Goal: Information Seeking & Learning: Understand process/instructions

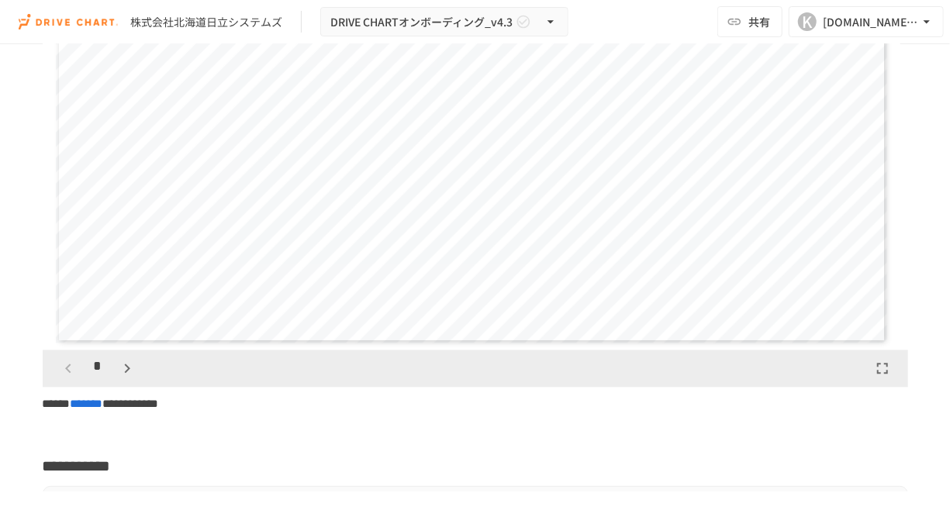
scroll to position [4331, 0]
click at [119, 375] on icon "button" at bounding box center [127, 365] width 19 height 19
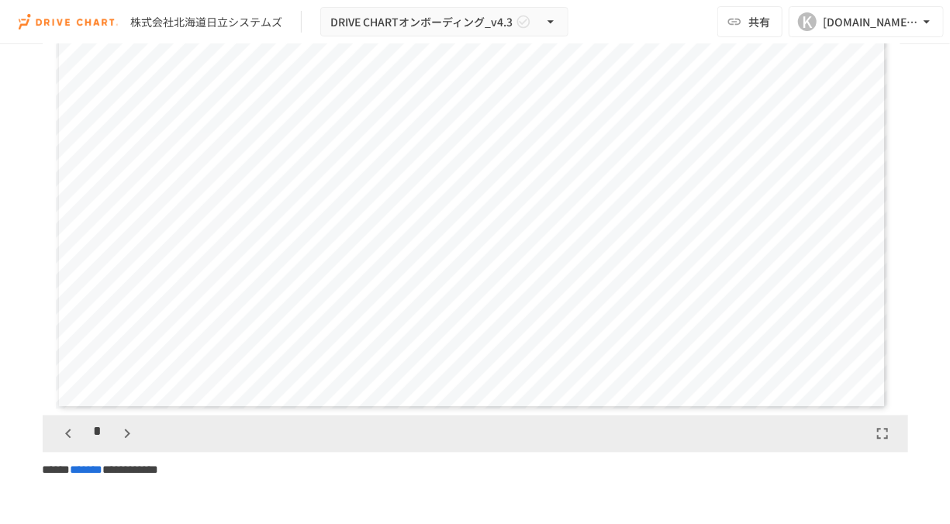
scroll to position [4262, 0]
click at [120, 443] on icon "button" at bounding box center [127, 433] width 19 height 19
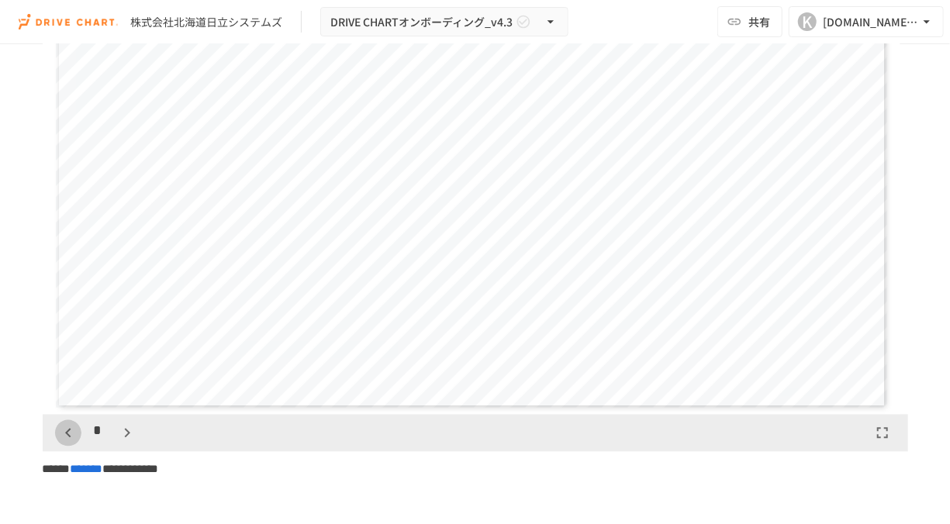
click at [61, 447] on button "button" at bounding box center [68, 433] width 26 height 26
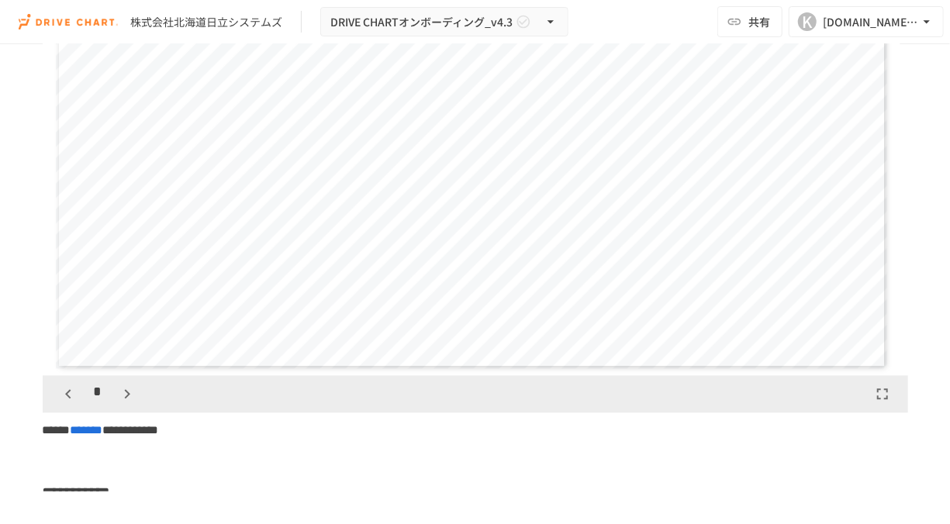
scroll to position [4306, 0]
click at [121, 399] on icon "button" at bounding box center [127, 390] width 19 height 19
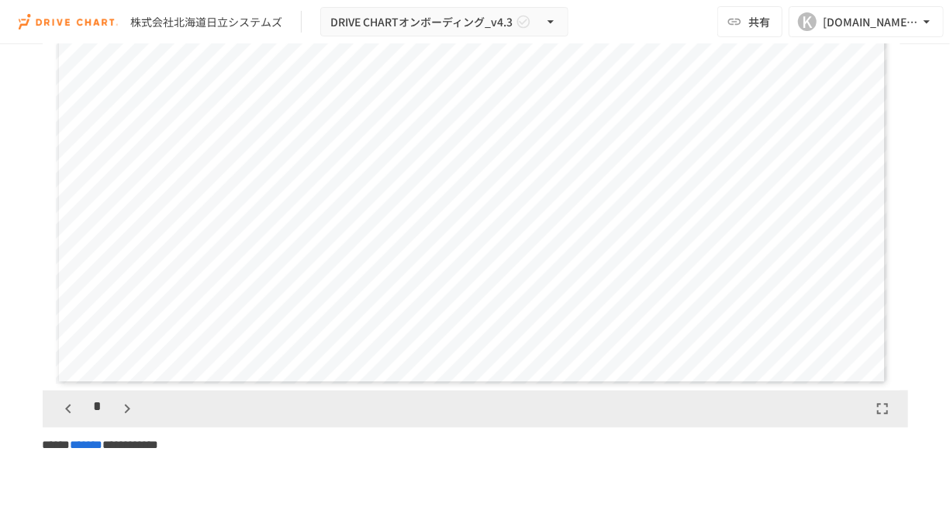
scroll to position [4286, 0]
click at [124, 420] on icon "button" at bounding box center [127, 410] width 19 height 19
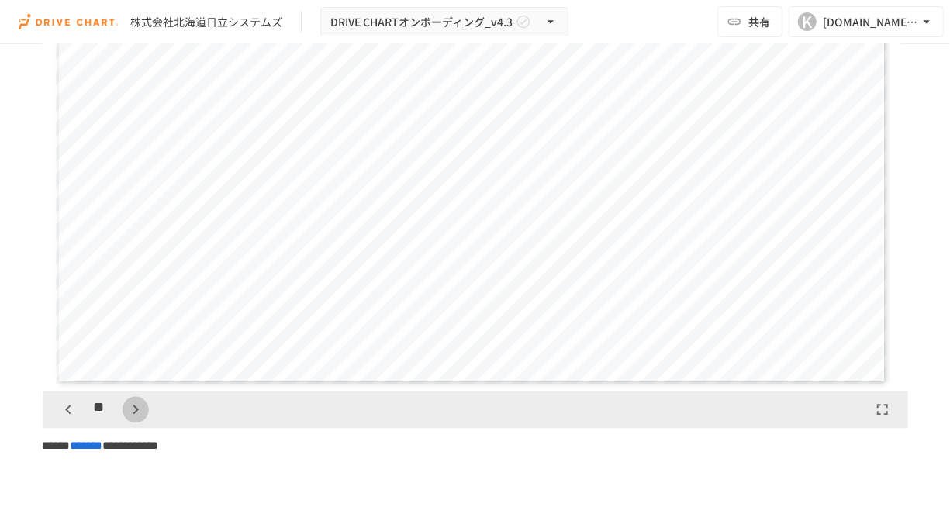
click at [126, 420] on icon "button" at bounding box center [135, 410] width 19 height 19
click at [137, 413] on icon "button" at bounding box center [135, 404] width 19 height 19
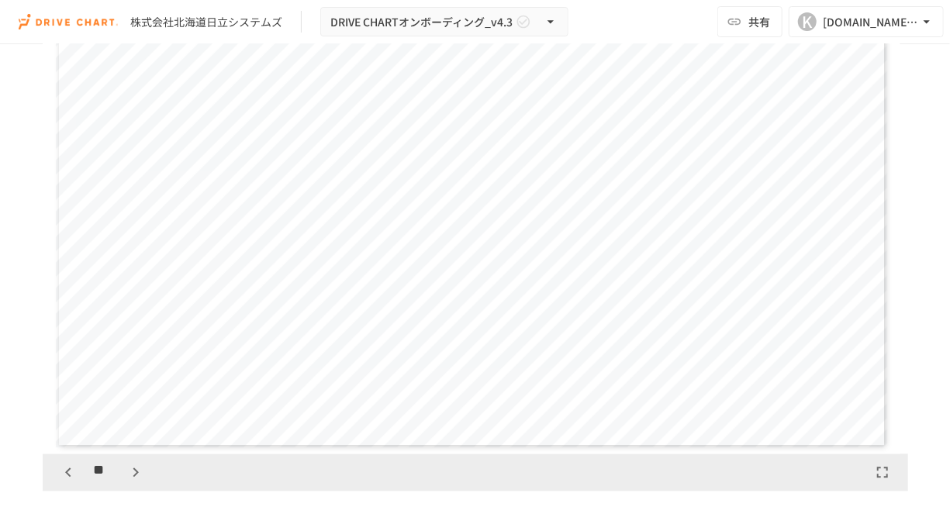
scroll to position [4225, 0]
click at [130, 480] on icon "button" at bounding box center [135, 471] width 19 height 19
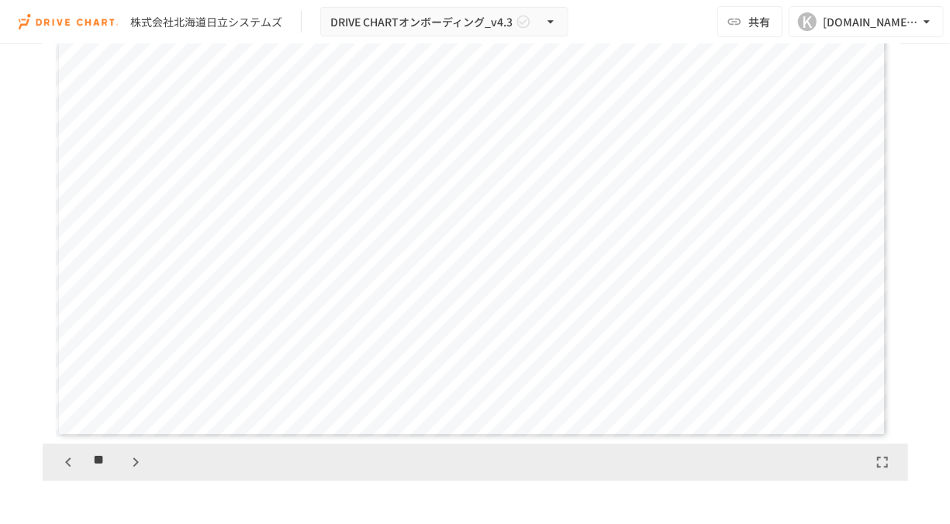
scroll to position [4234, 0]
click at [137, 472] on icon "button" at bounding box center [135, 462] width 19 height 19
click at [61, 472] on icon "button" at bounding box center [68, 462] width 19 height 19
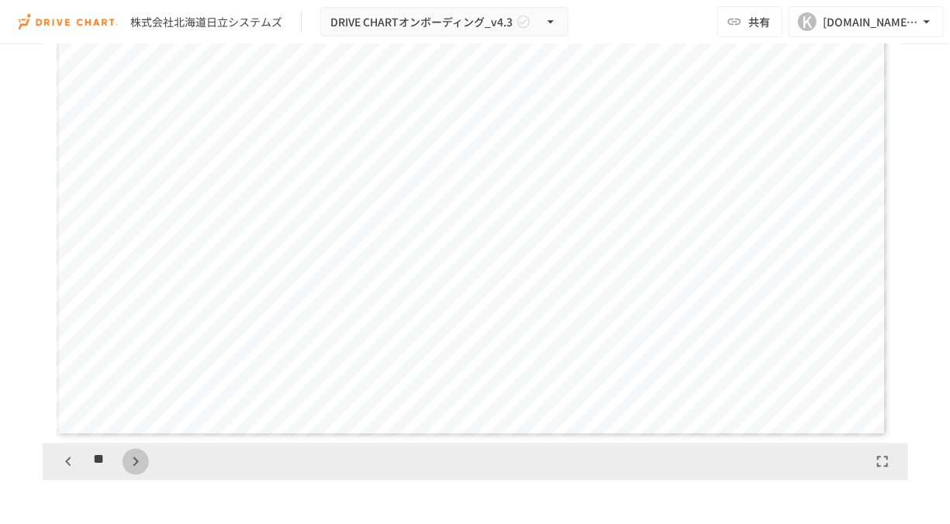
click at [133, 467] on icon "button" at bounding box center [135, 462] width 5 height 9
click at [133, 475] on div "**" at bounding box center [102, 462] width 94 height 26
click at [71, 472] on icon "button" at bounding box center [68, 462] width 19 height 19
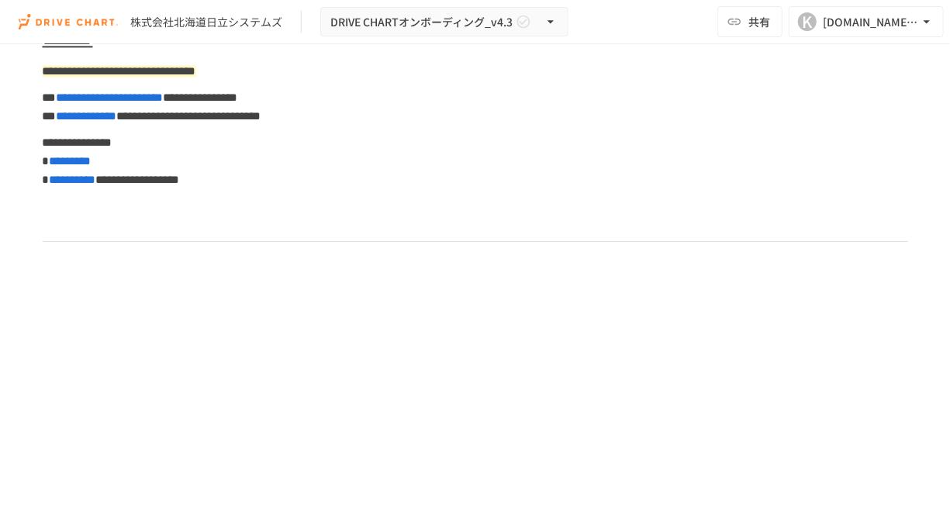
scroll to position [7443, 0]
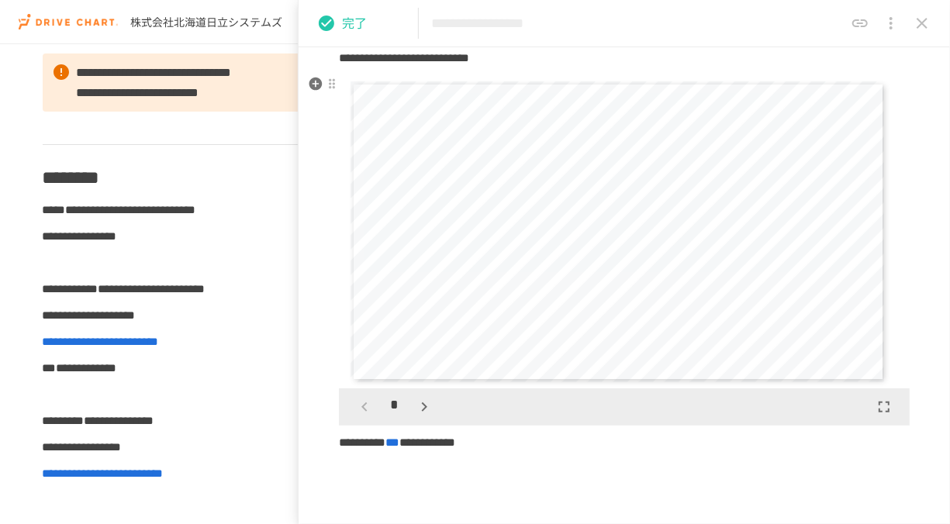
scroll to position [121, 0]
click at [423, 400] on icon "button" at bounding box center [424, 405] width 19 height 19
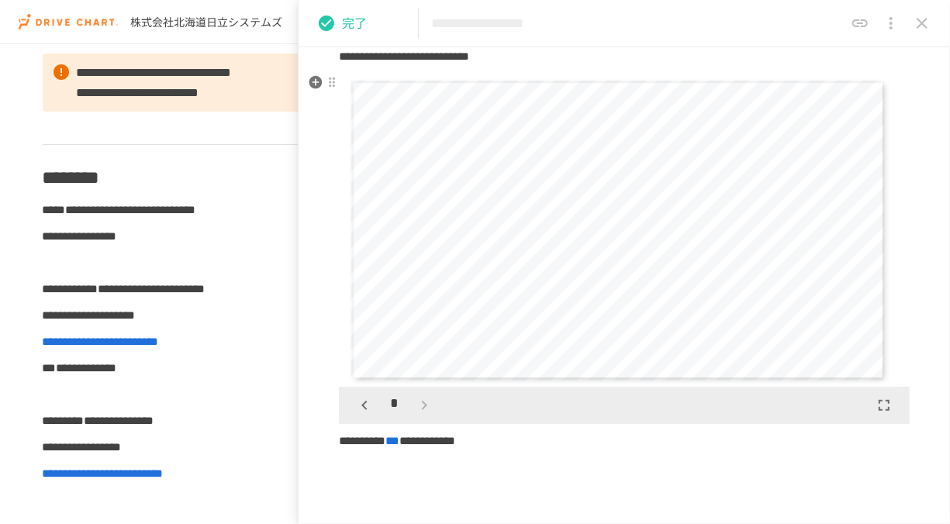
click at [423, 400] on div "*" at bounding box center [394, 405] width 86 height 26
click at [928, 22] on icon "close drawer" at bounding box center [922, 23] width 19 height 19
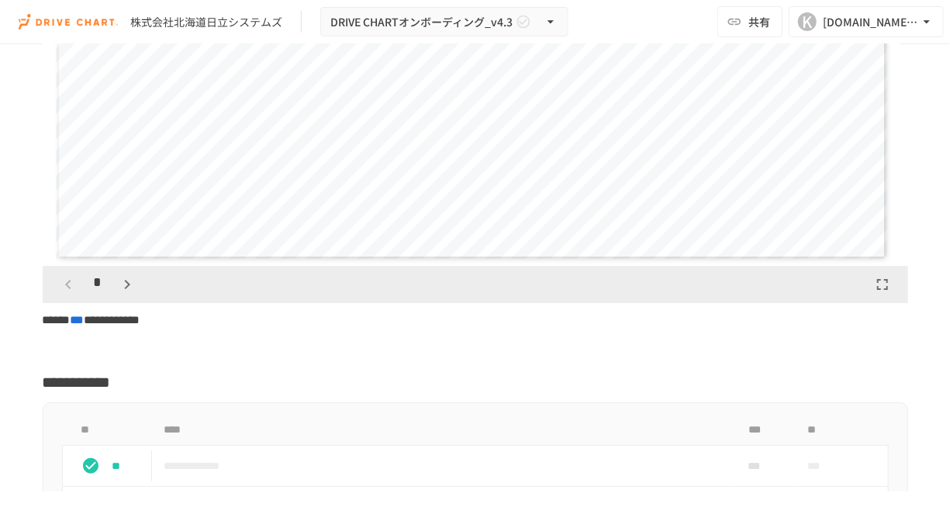
scroll to position [2439, 0]
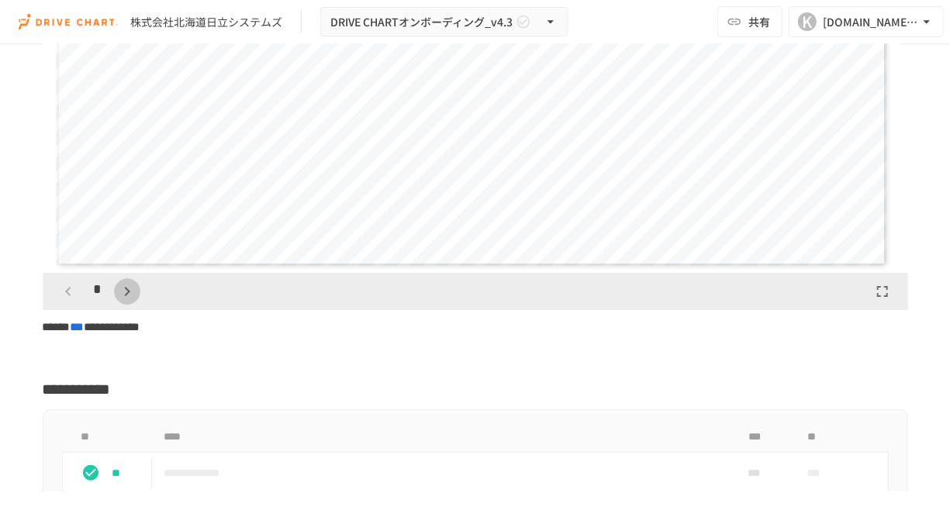
click at [126, 296] on icon "button" at bounding box center [127, 291] width 5 height 9
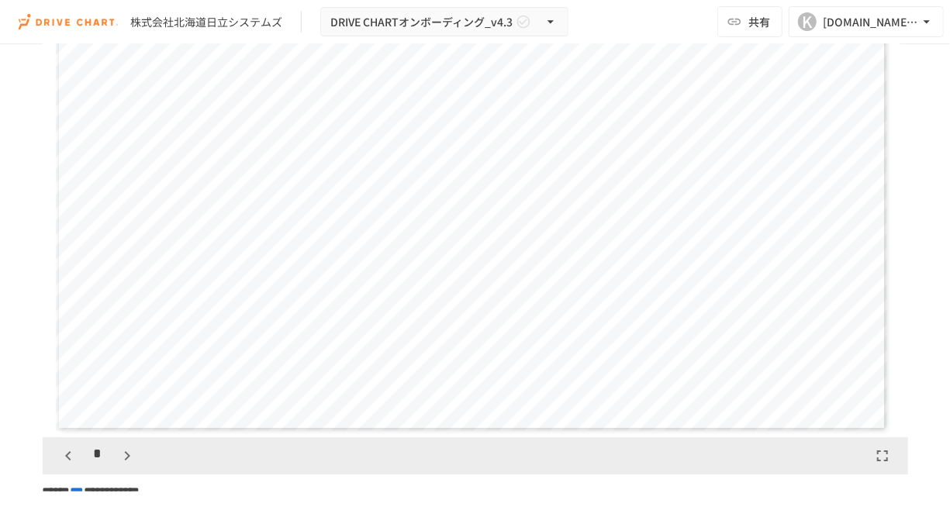
scroll to position [2269, 0]
click at [123, 464] on button "button" at bounding box center [127, 462] width 26 height 26
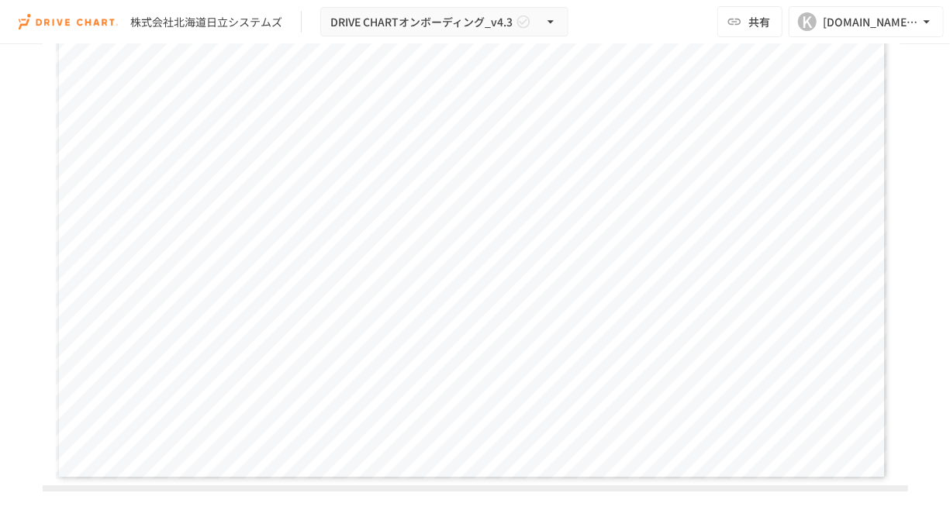
scroll to position [2263, 0]
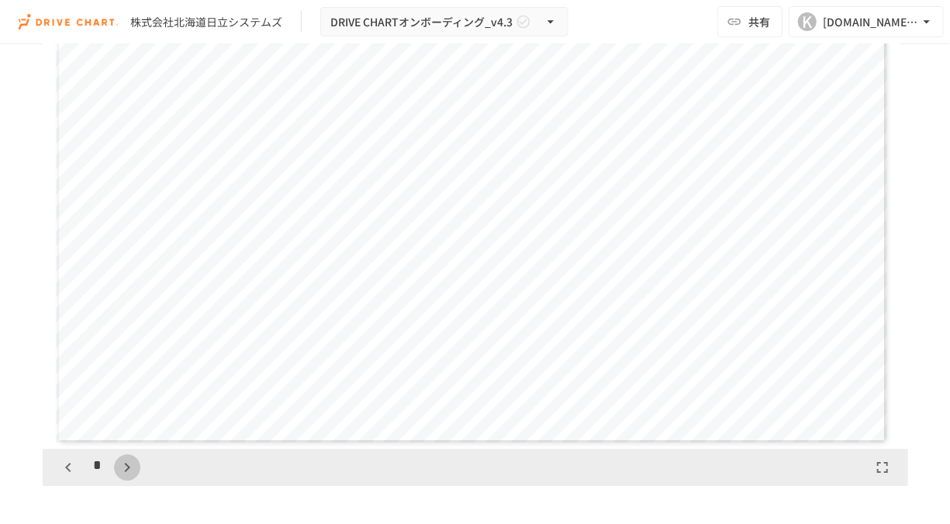
click at [126, 474] on icon "button" at bounding box center [127, 467] width 19 height 19
click at [67, 472] on icon "button" at bounding box center [67, 467] width 5 height 9
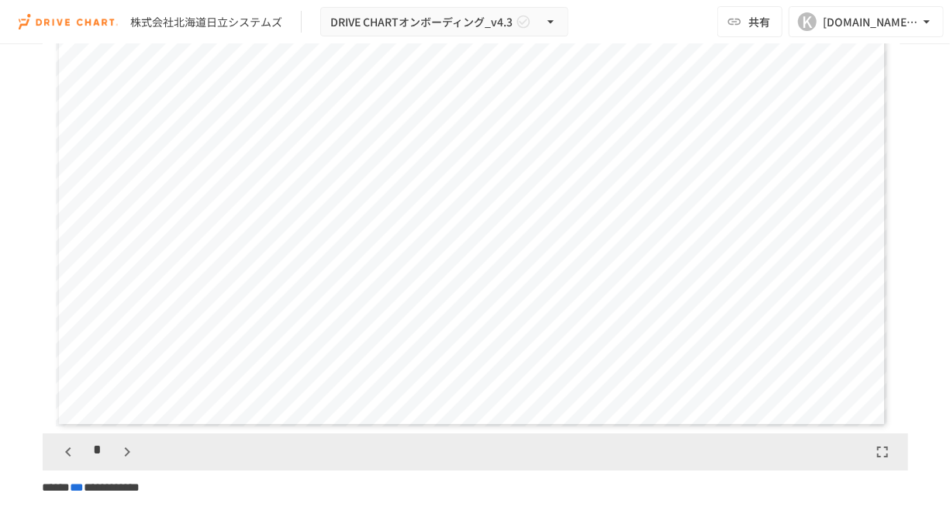
scroll to position [2280, 0]
click at [133, 458] on icon "button" at bounding box center [127, 450] width 19 height 19
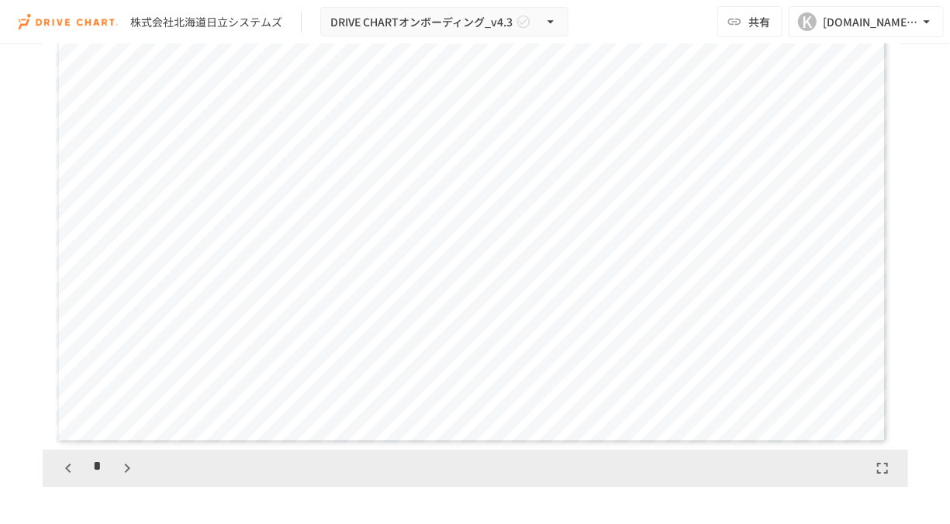
scroll to position [2262, 0]
click at [55, 478] on button "button" at bounding box center [68, 469] width 26 height 26
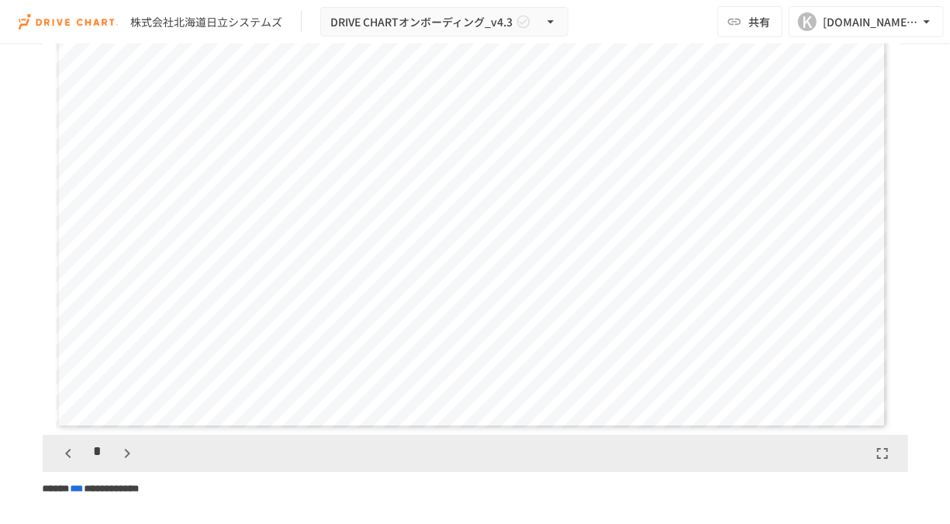
scroll to position [2277, 0]
click at [123, 464] on icon "button" at bounding box center [127, 454] width 19 height 19
click at [66, 461] on icon "button" at bounding box center [68, 454] width 19 height 19
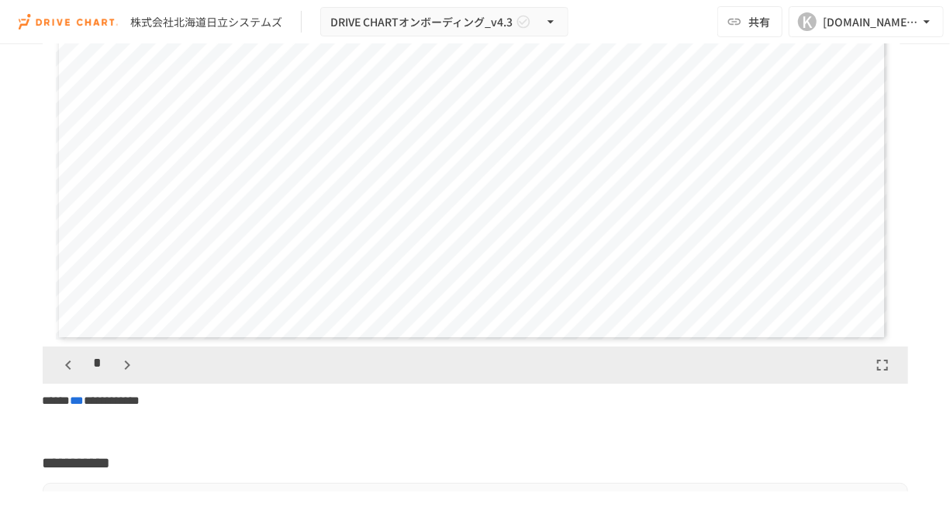
scroll to position [2367, 0]
click at [118, 374] on icon "button" at bounding box center [127, 364] width 19 height 19
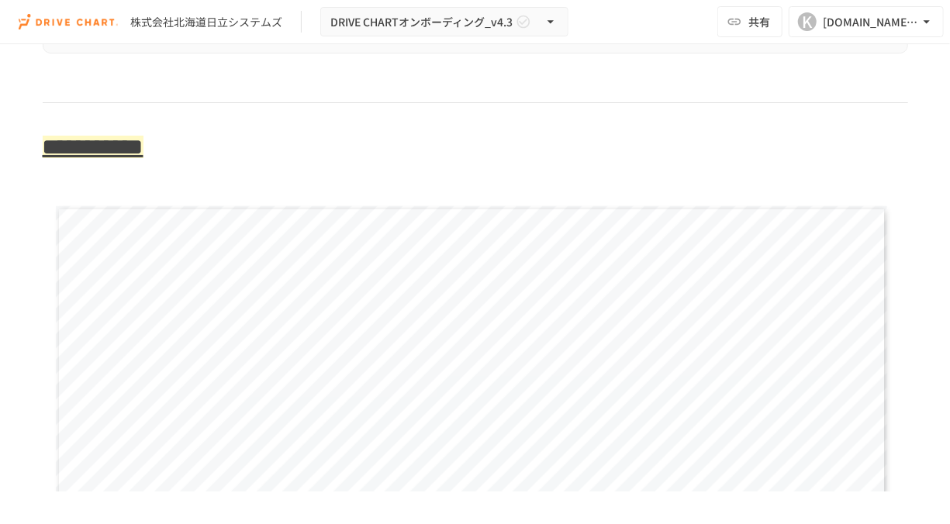
scroll to position [4365, 0]
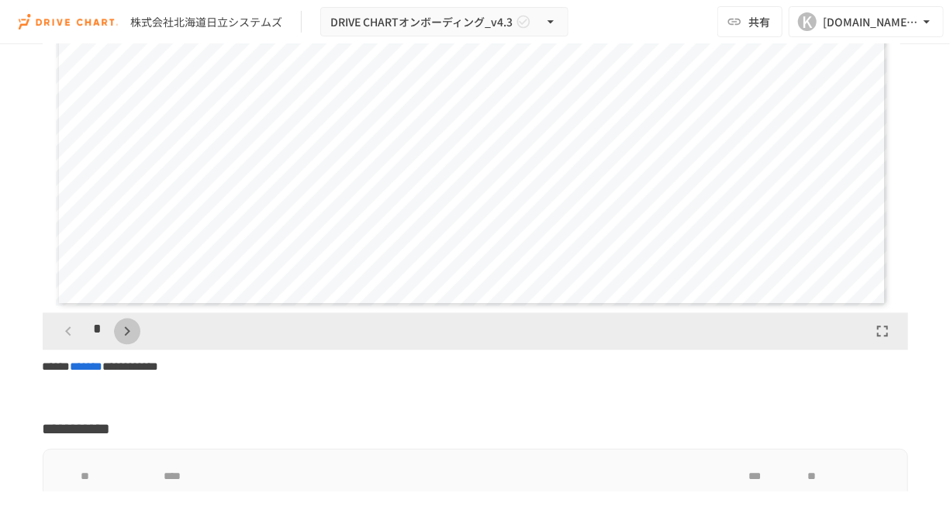
click at [122, 341] on icon "button" at bounding box center [127, 331] width 19 height 19
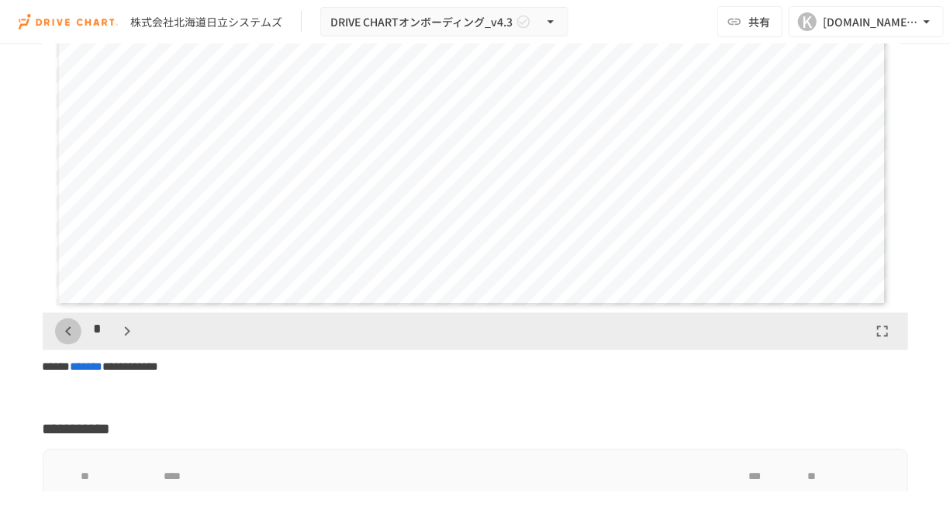
click at [60, 341] on icon "button" at bounding box center [68, 331] width 19 height 19
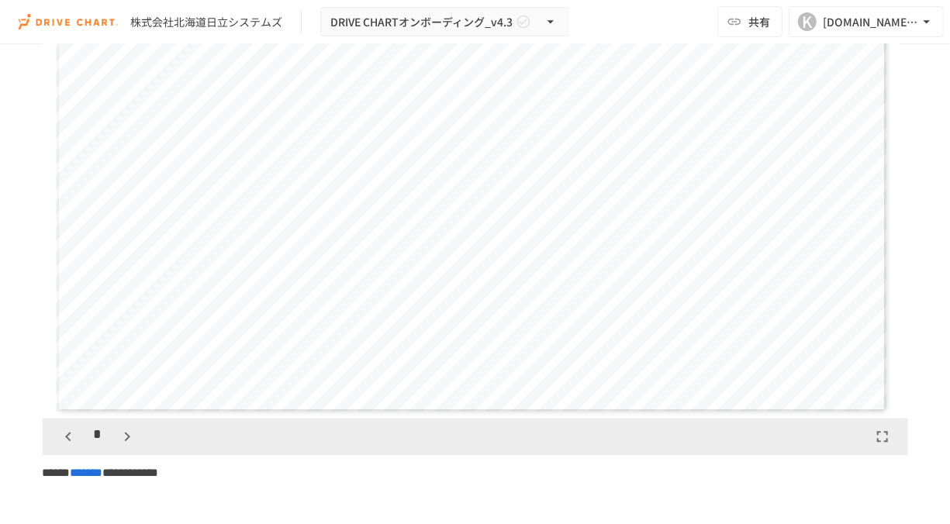
scroll to position [4258, 0]
click at [123, 448] on icon "button" at bounding box center [127, 438] width 19 height 19
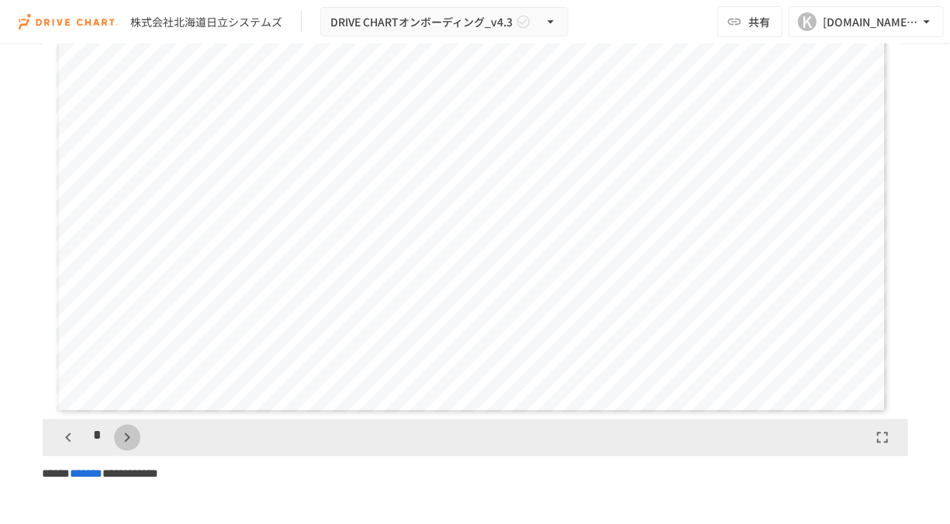
click at [123, 448] on icon "button" at bounding box center [127, 438] width 19 height 19
click at [114, 451] on button "button" at bounding box center [127, 438] width 26 height 26
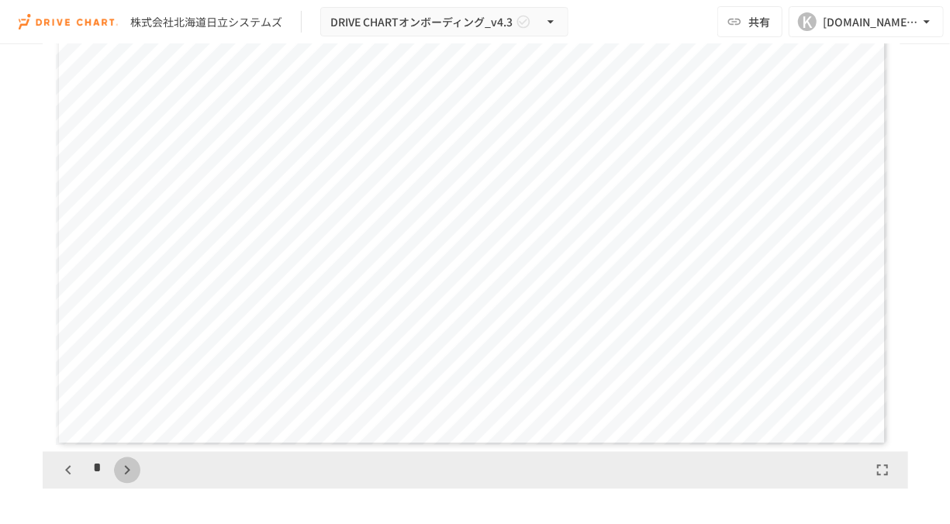
click at [122, 480] on icon "button" at bounding box center [127, 471] width 19 height 19
click at [123, 484] on button "button" at bounding box center [136, 471] width 26 height 26
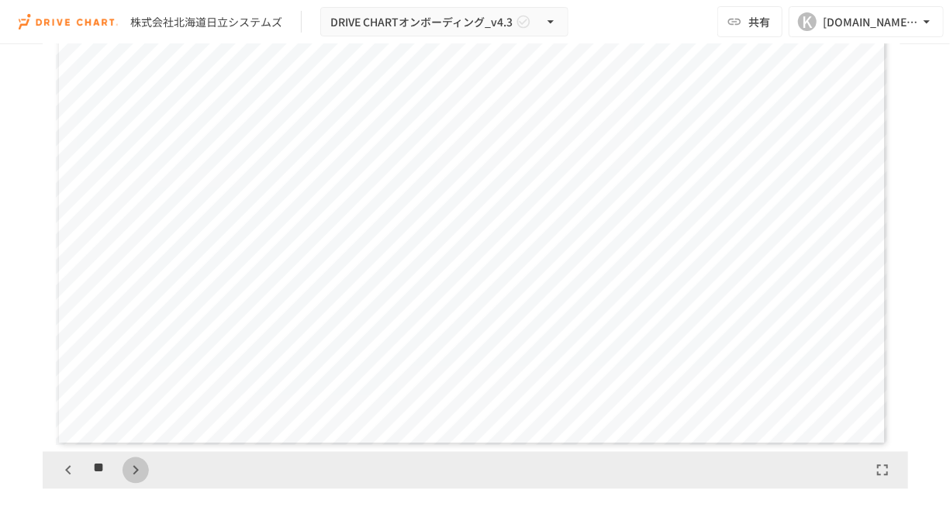
scroll to position [5284, 0]
click at [123, 484] on button "button" at bounding box center [136, 471] width 26 height 26
click at [72, 480] on icon "button" at bounding box center [68, 471] width 19 height 19
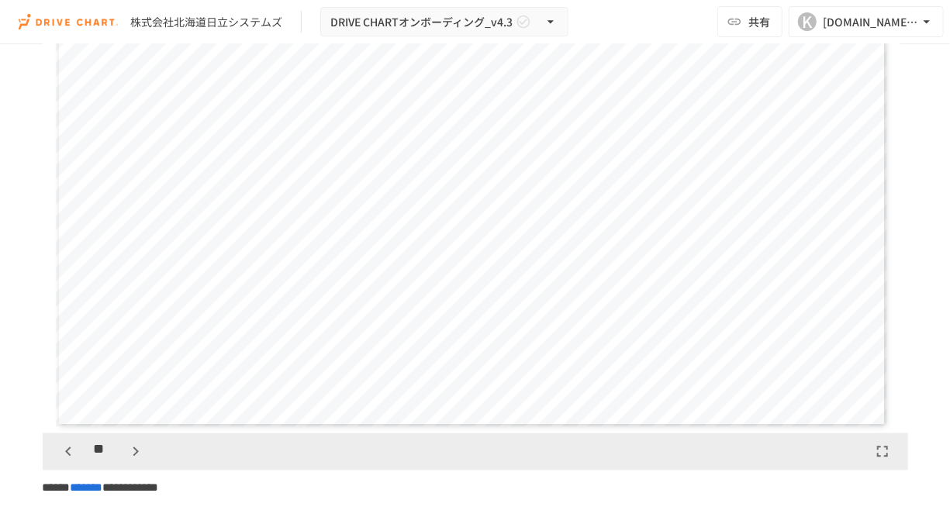
scroll to position [4244, 0]
click at [133, 456] on icon "button" at bounding box center [135, 451] width 5 height 9
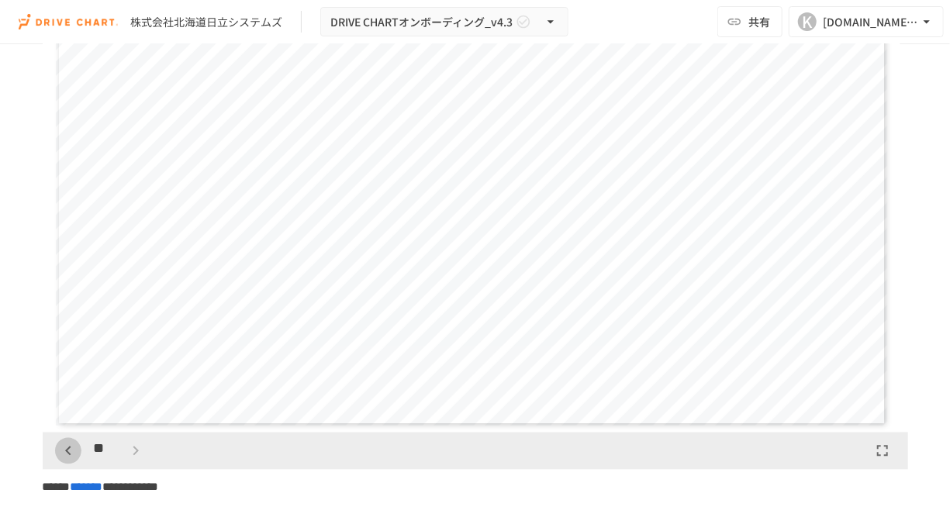
click at [64, 461] on icon "button" at bounding box center [68, 451] width 19 height 19
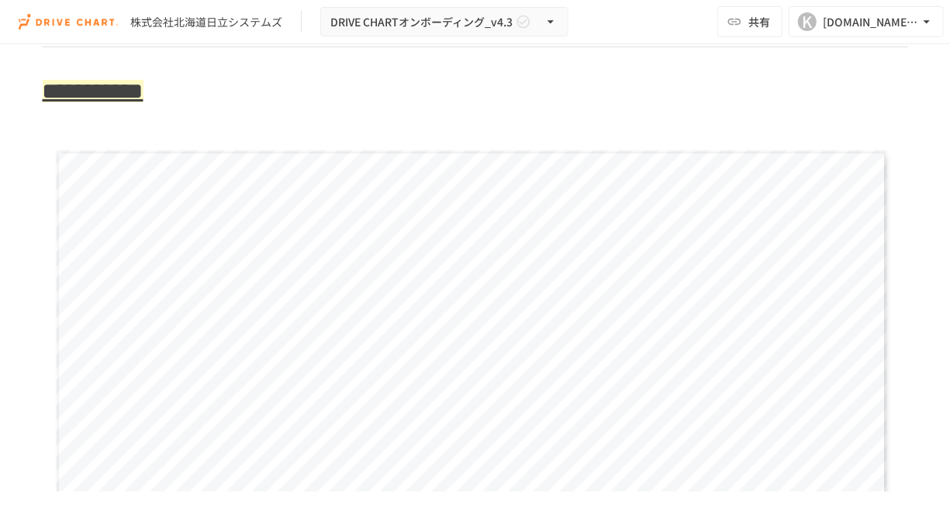
scroll to position [4035, 0]
click at [91, 19] on img at bounding box center [68, 21] width 99 height 25
click at [195, 24] on div "株式会社北海道日立システムズ" at bounding box center [206, 22] width 152 height 16
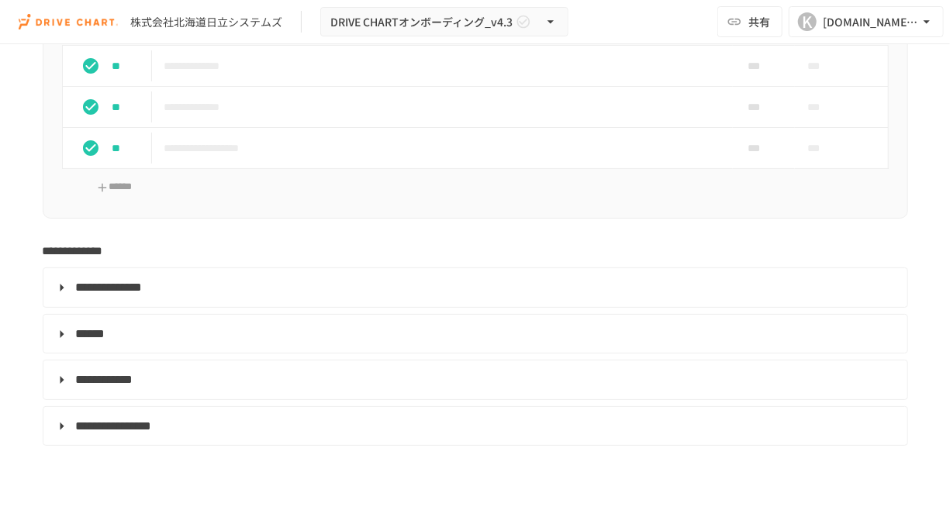
scroll to position [2846, 0]
click at [143, 294] on span "**********" at bounding box center [109, 288] width 67 height 12
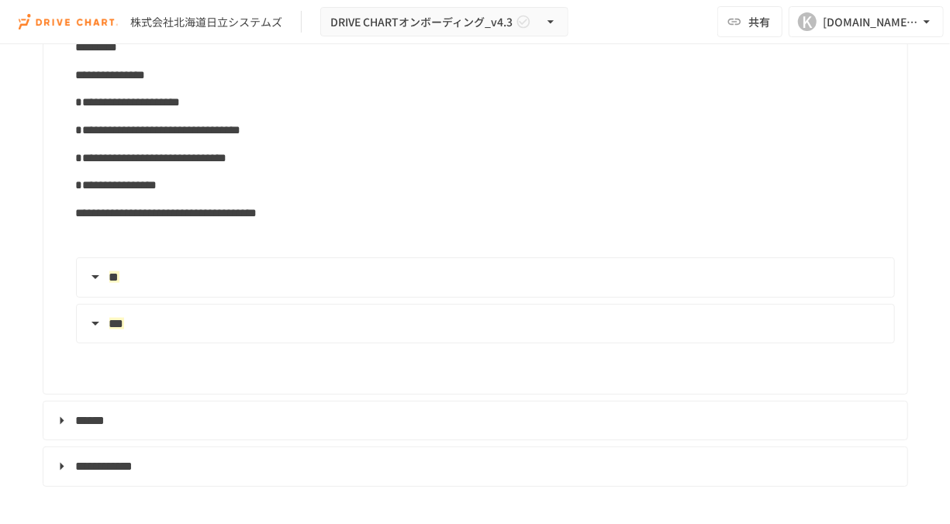
scroll to position [3766, 0]
click at [134, 281] on summary "**" at bounding box center [484, 277] width 796 height 20
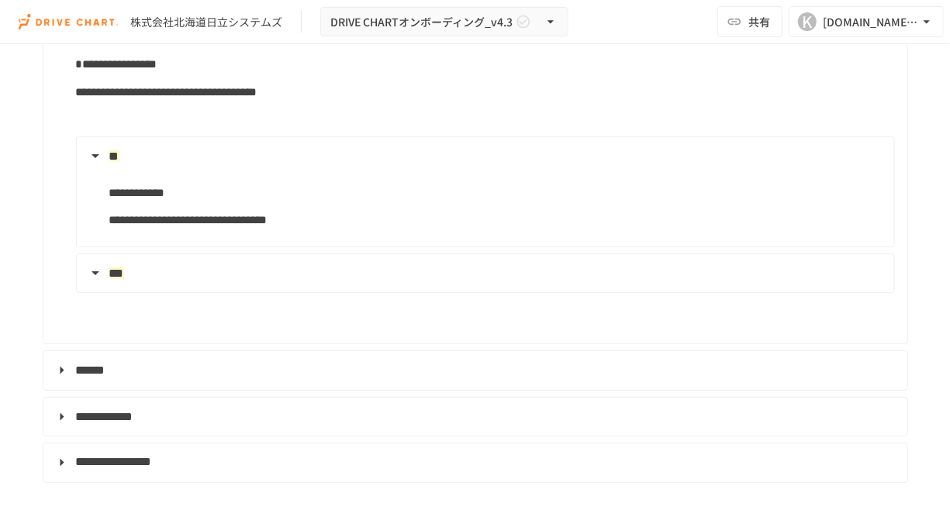
scroll to position [3888, 0]
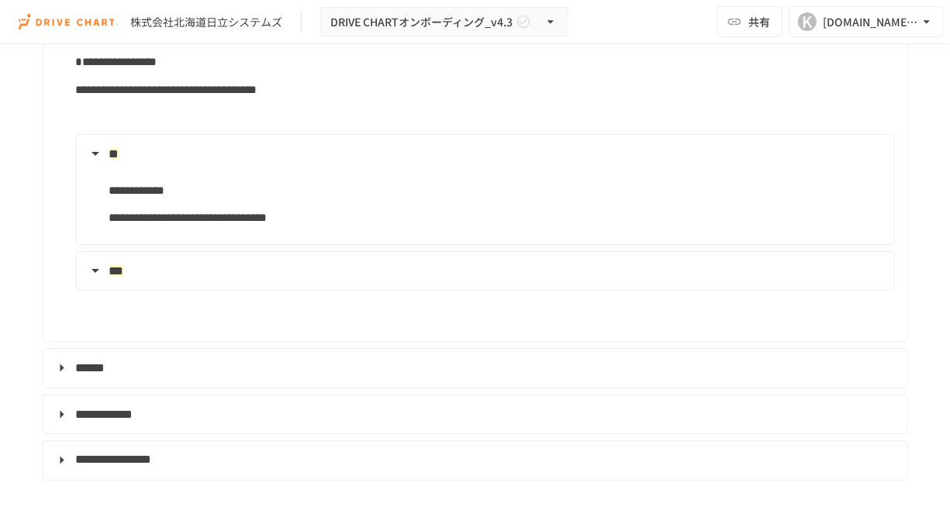
click at [124, 277] on span "***" at bounding box center [116, 271] width 15 height 12
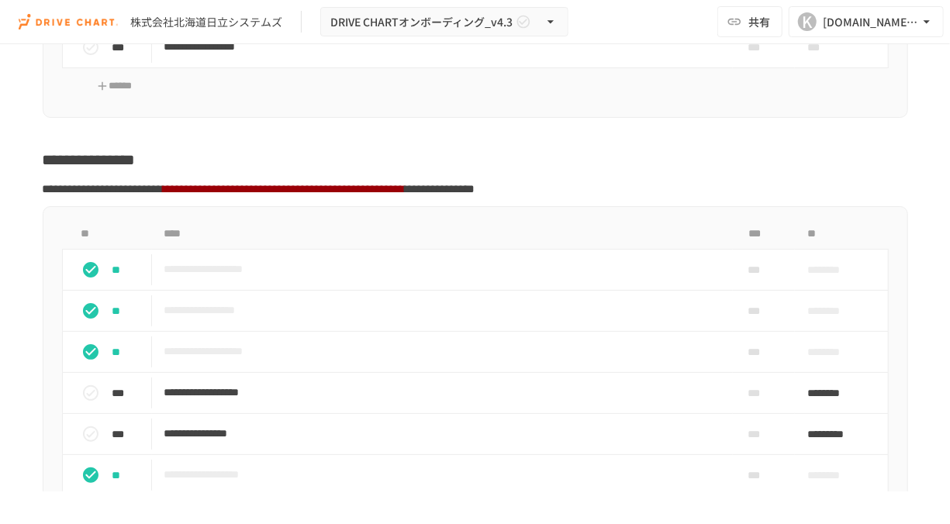
scroll to position [4490, 0]
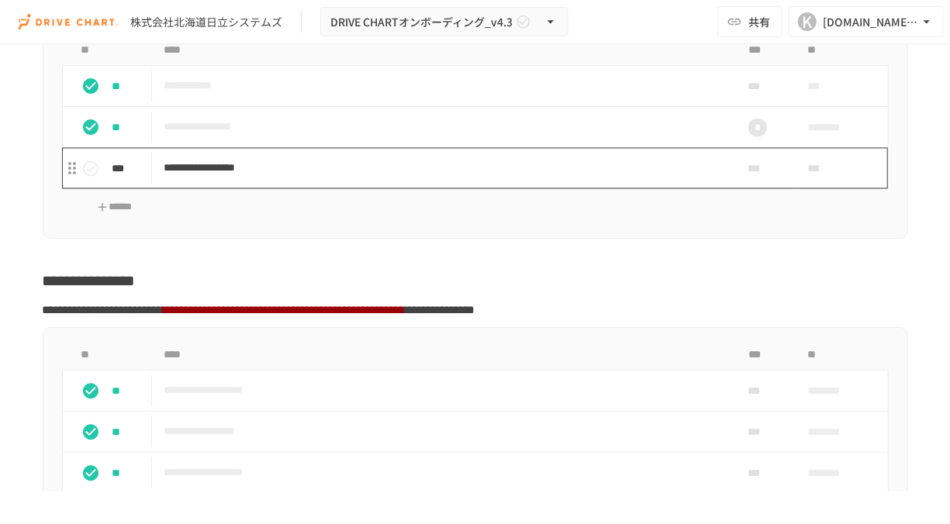
click at [196, 178] on p "**********" at bounding box center [439, 167] width 550 height 19
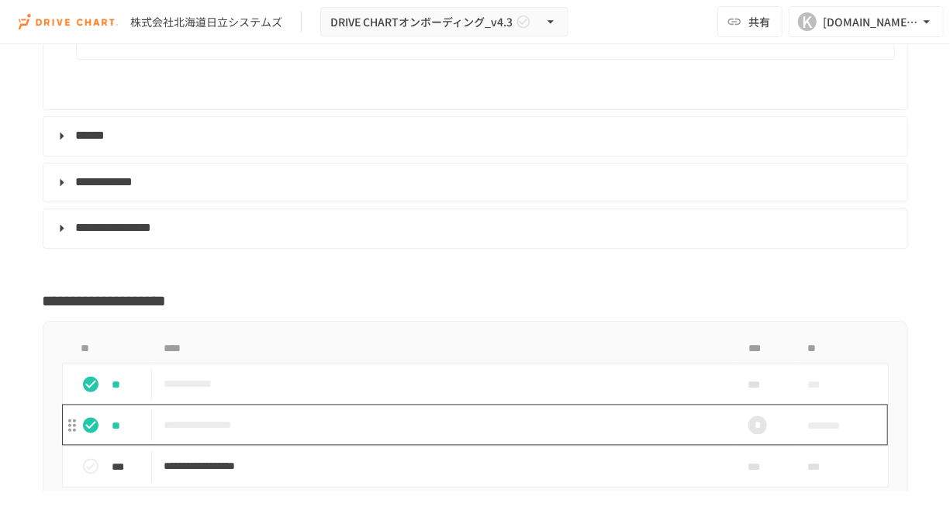
scroll to position [4179, 0]
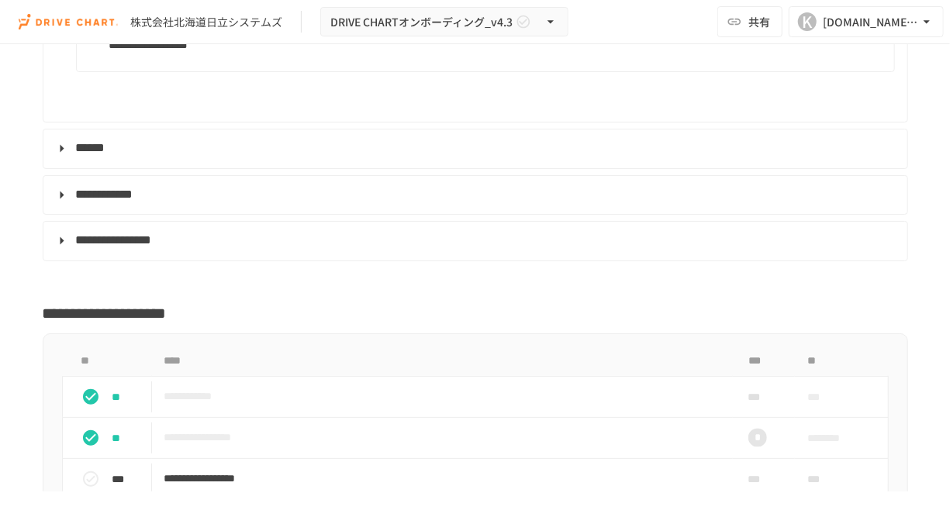
click at [111, 241] on span "**********" at bounding box center [114, 241] width 76 height 12
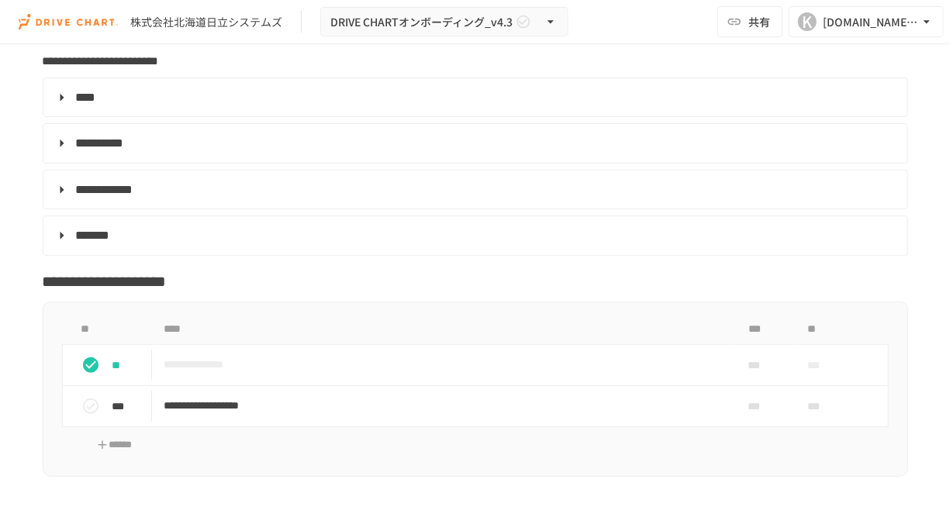
scroll to position [6303, 0]
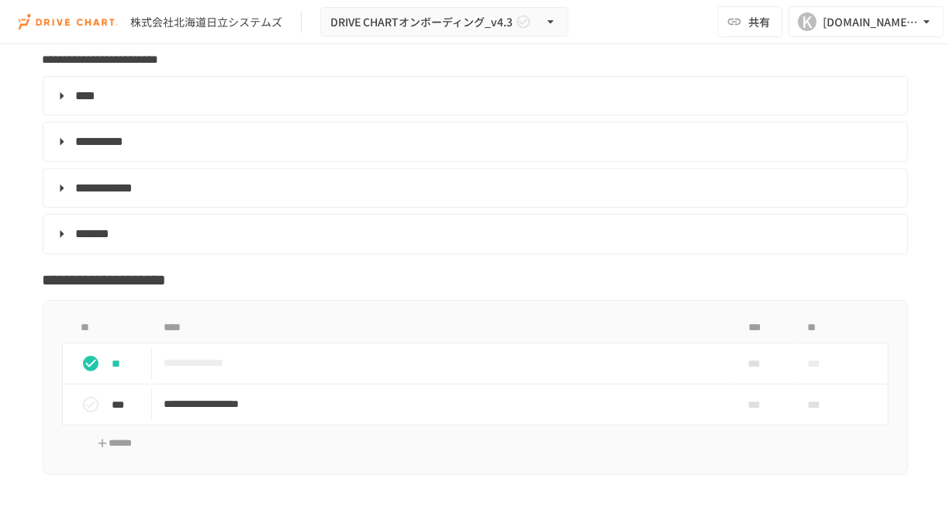
click at [96, 102] on span "****" at bounding box center [86, 96] width 20 height 12
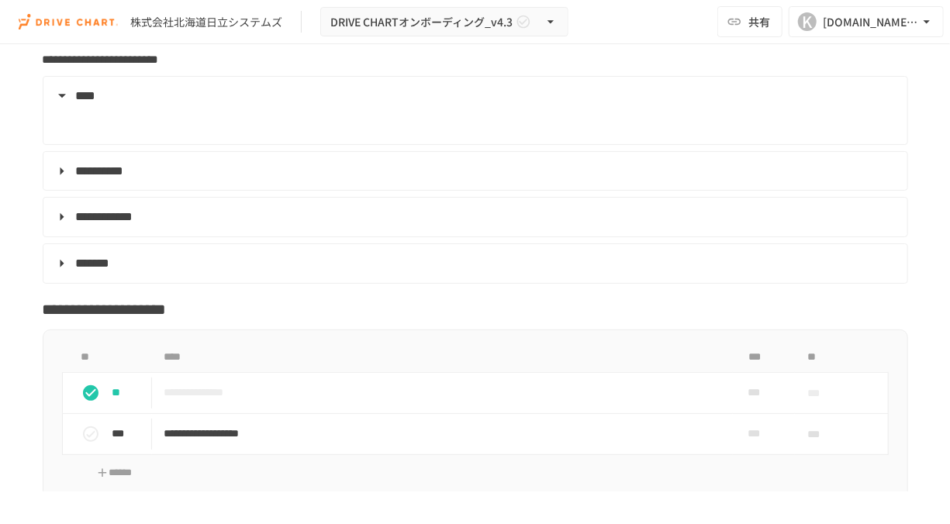
click at [116, 177] on span "**********" at bounding box center [100, 171] width 48 height 12
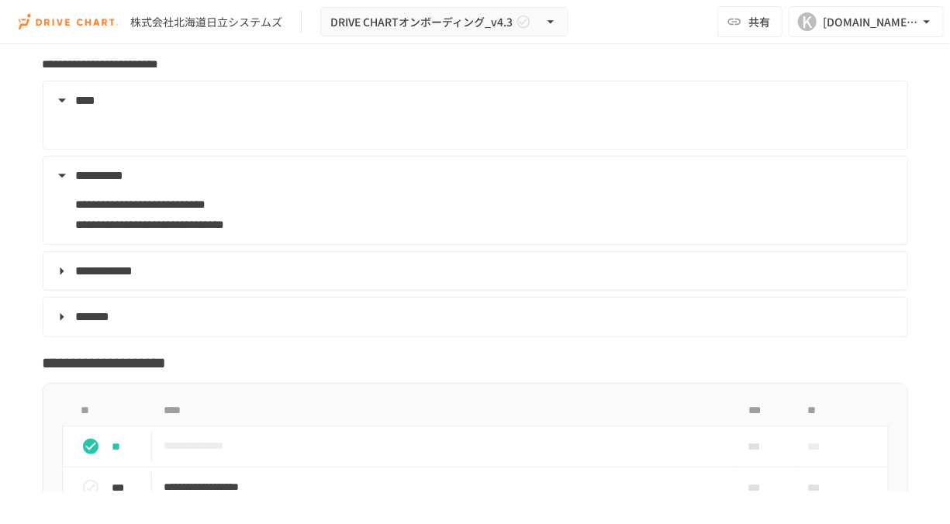
scroll to position [6270, 0]
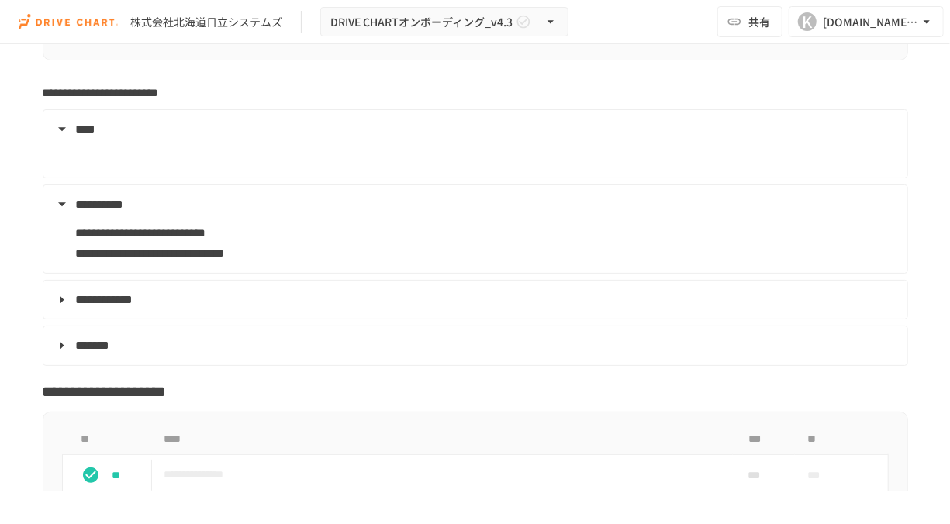
click at [133, 306] on span "**********" at bounding box center [104, 300] width 57 height 12
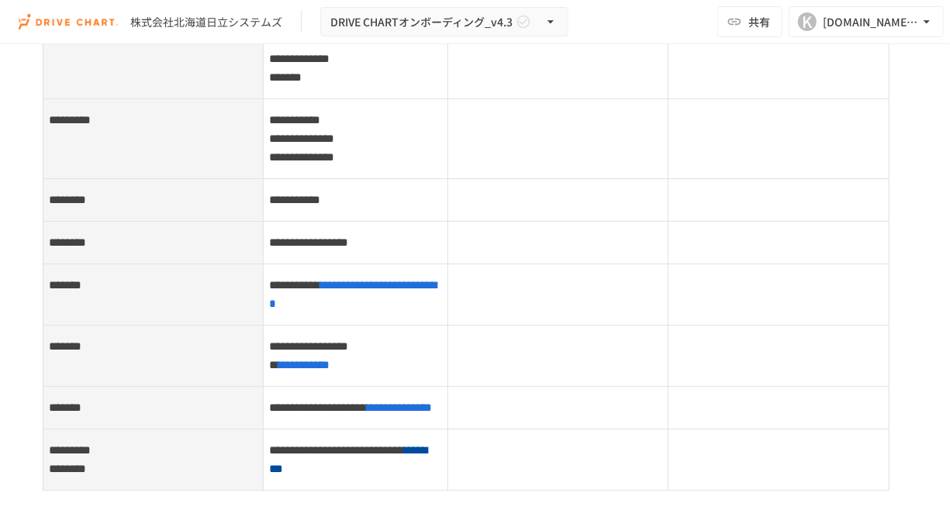
scroll to position [7419, 0]
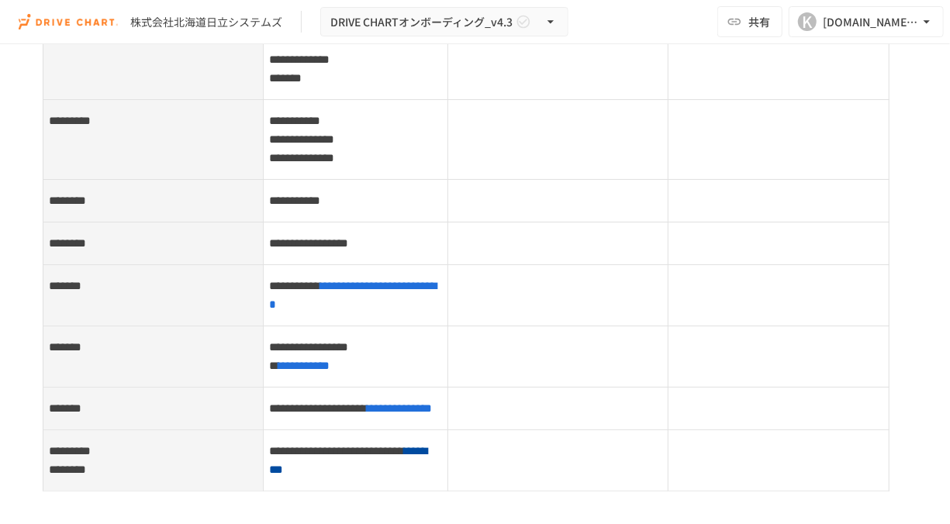
click at [349, 249] on span "**********" at bounding box center [309, 243] width 79 height 12
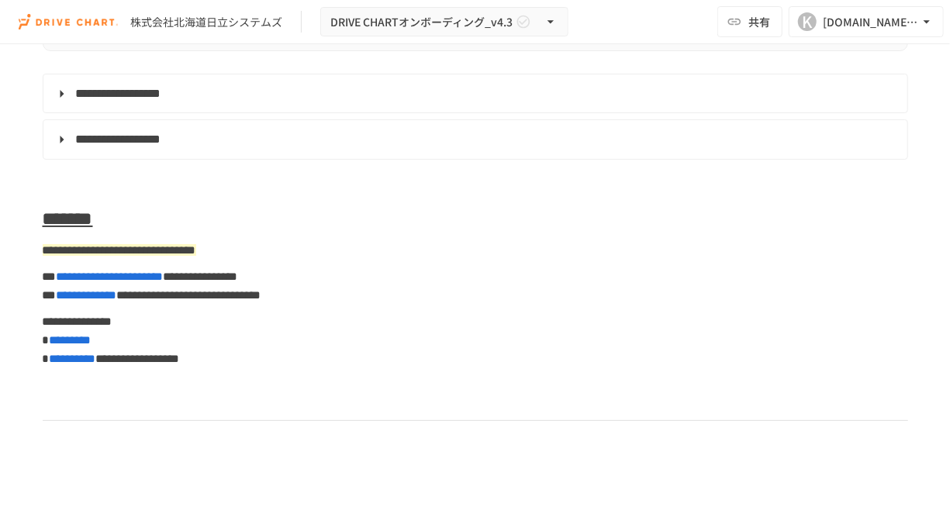
scroll to position [8596, 0]
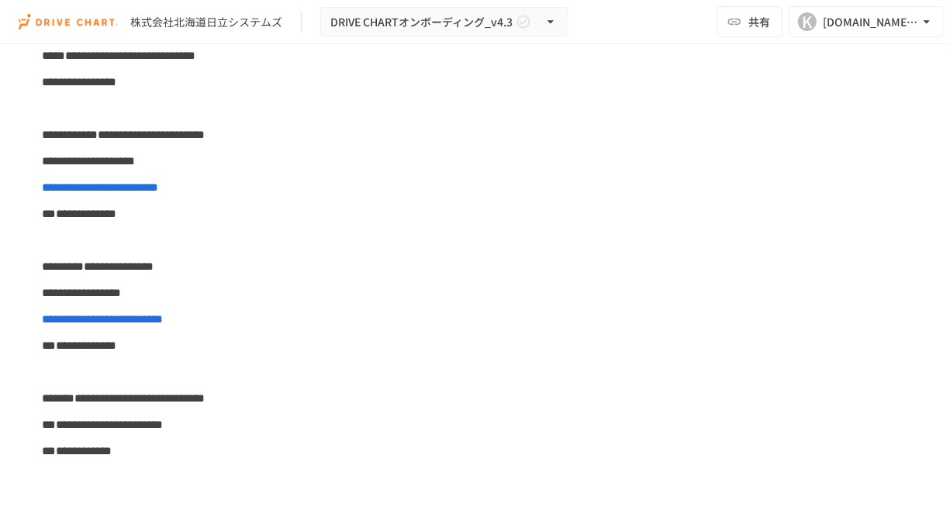
scroll to position [614, 0]
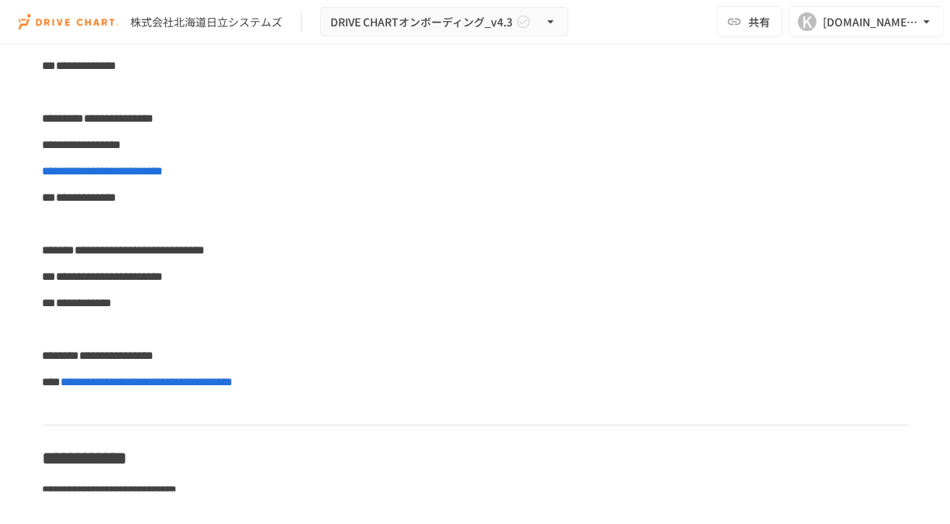
click at [531, 36] on div "株式会社北海道日立システムズ DRIVE CHARTオンボーディング_v4.3 共有 K [DOMAIN_NAME][EMAIL_ADDRESS][DOMAI…" at bounding box center [475, 22] width 950 height 44
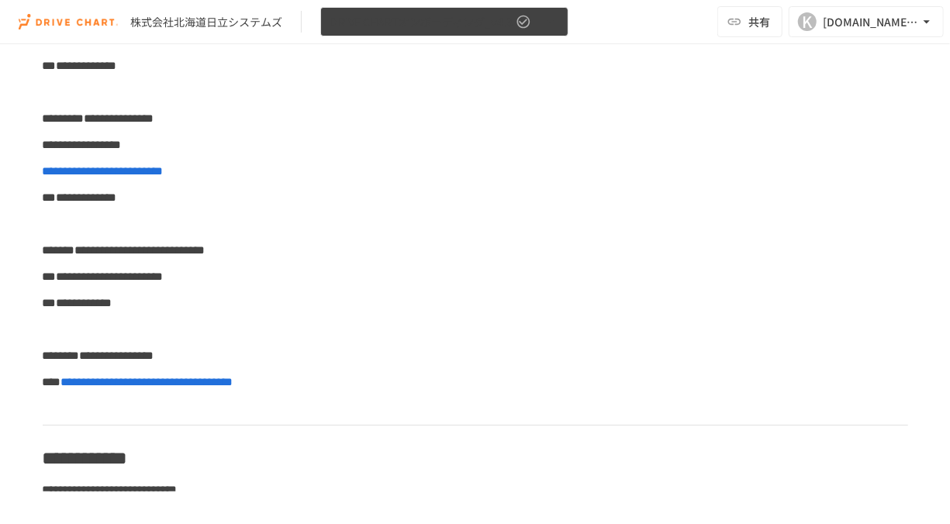
click at [510, 26] on span "DRIVE CHARTオンボーディング_v4.3" at bounding box center [421, 21] width 182 height 19
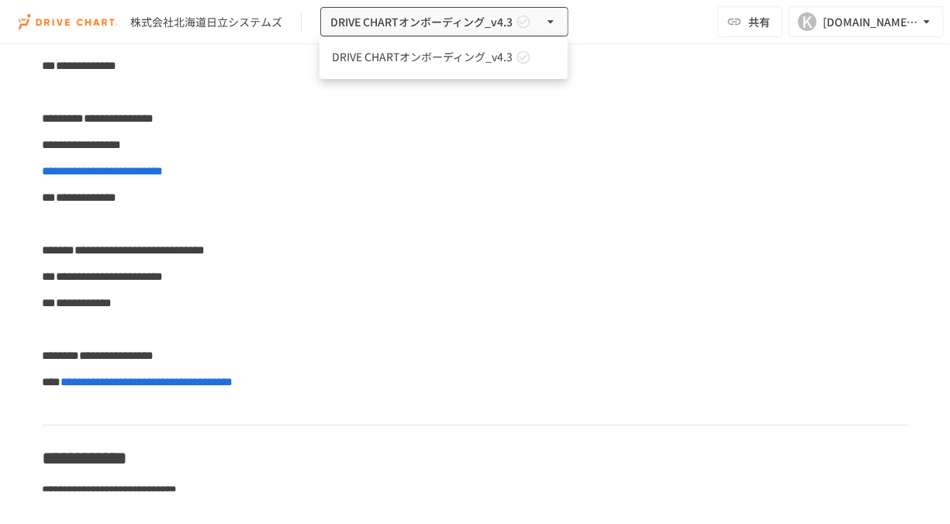
click at [537, 226] on div at bounding box center [475, 262] width 950 height 524
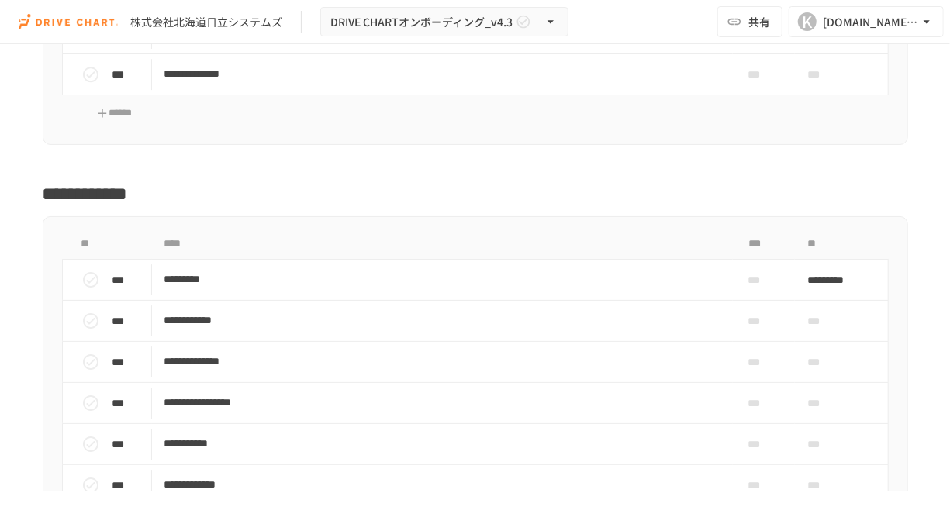
scroll to position [8051, 0]
